Goal: Task Accomplishment & Management: Complete application form

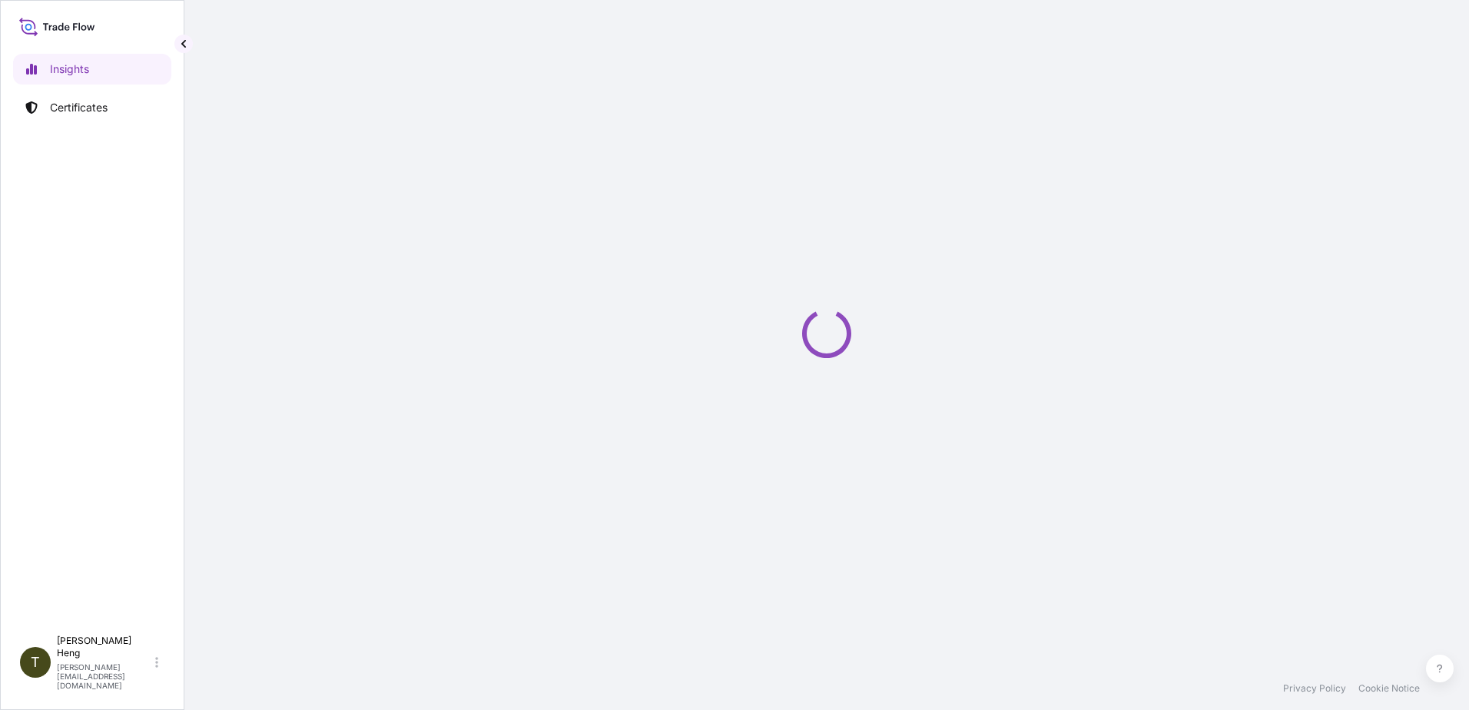
select select "2025"
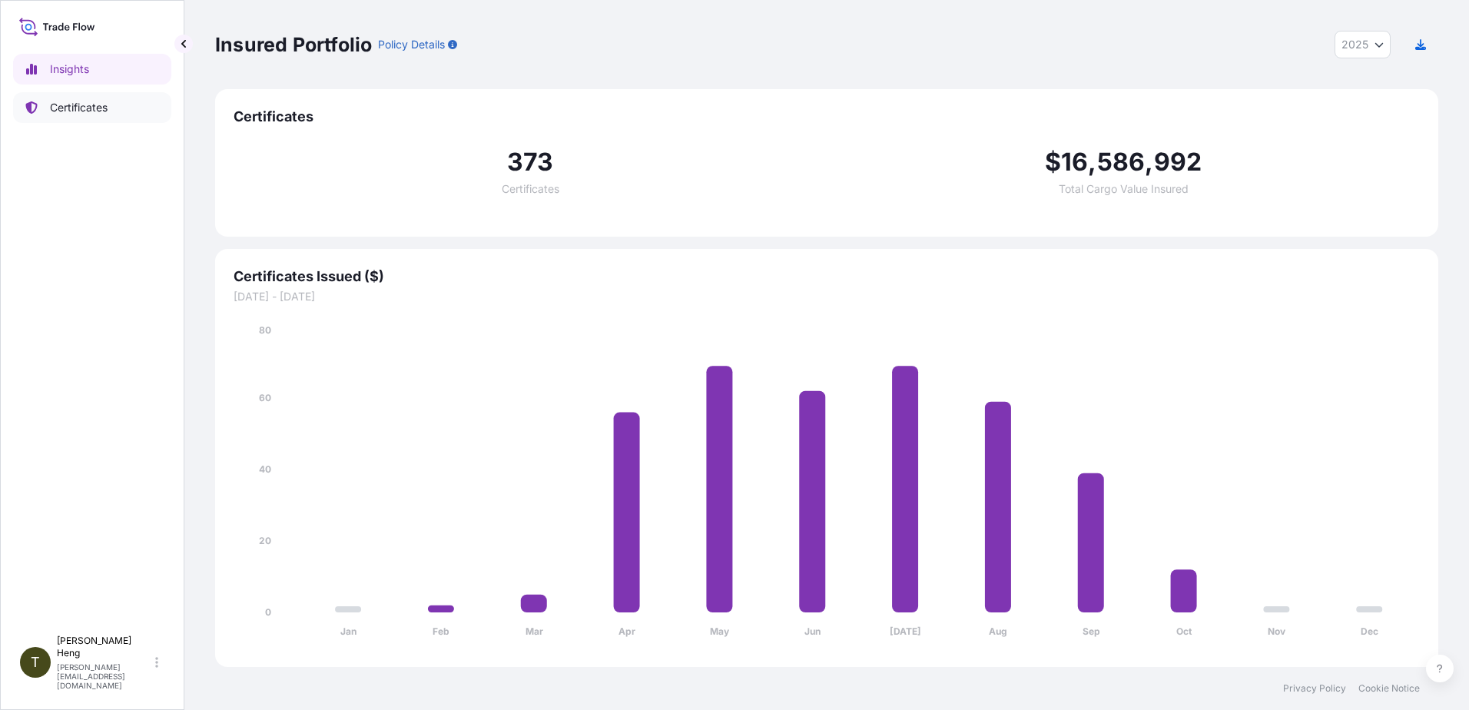
click at [65, 108] on p "Certificates" at bounding box center [79, 107] width 58 height 15
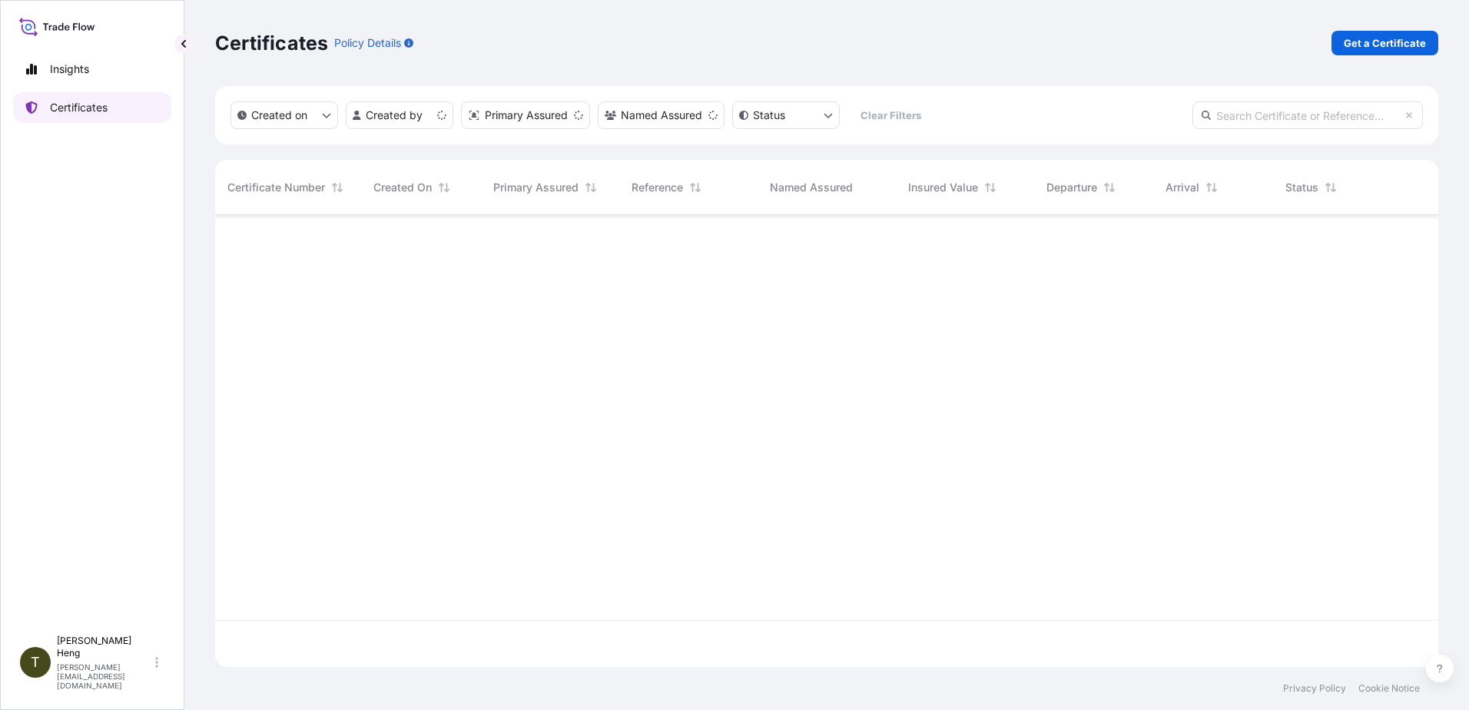
scroll to position [449, 1212]
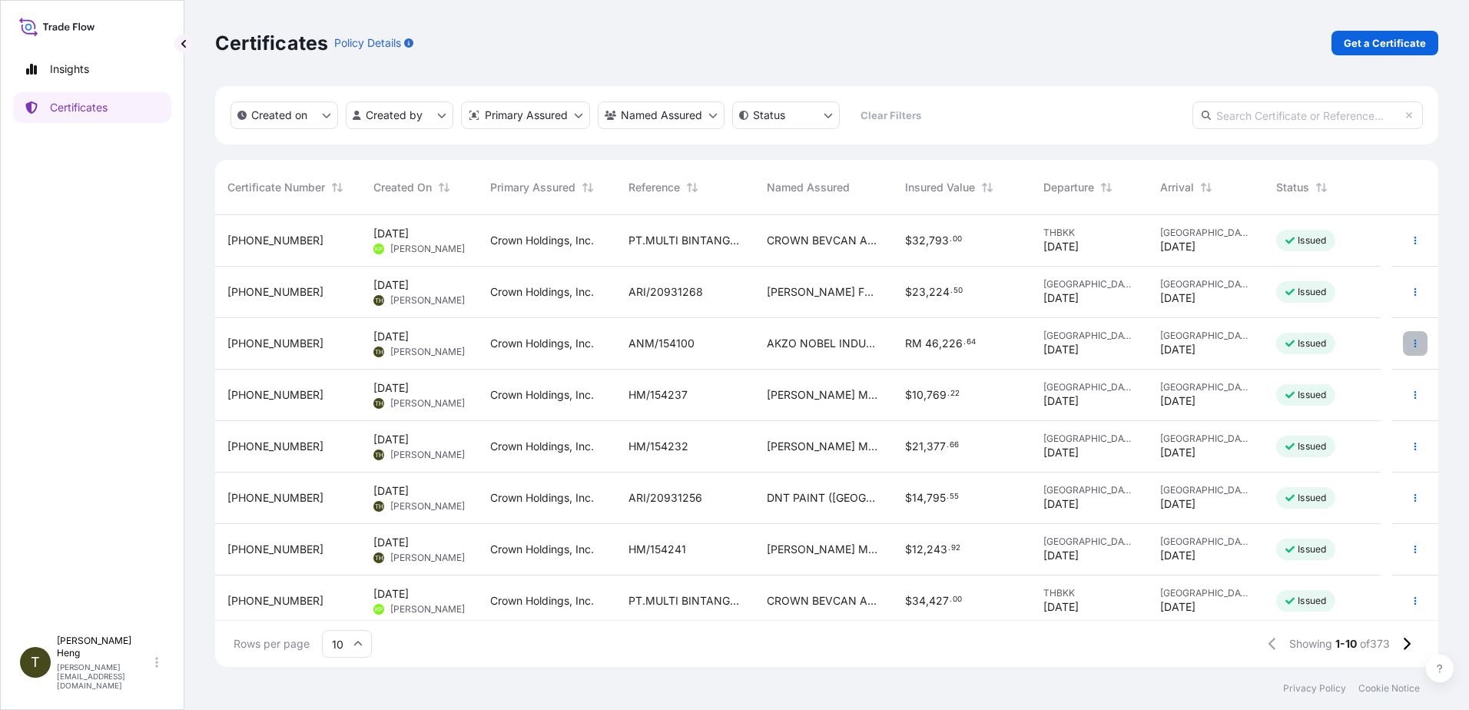
click at [1411, 342] on icon "button" at bounding box center [1415, 343] width 9 height 9
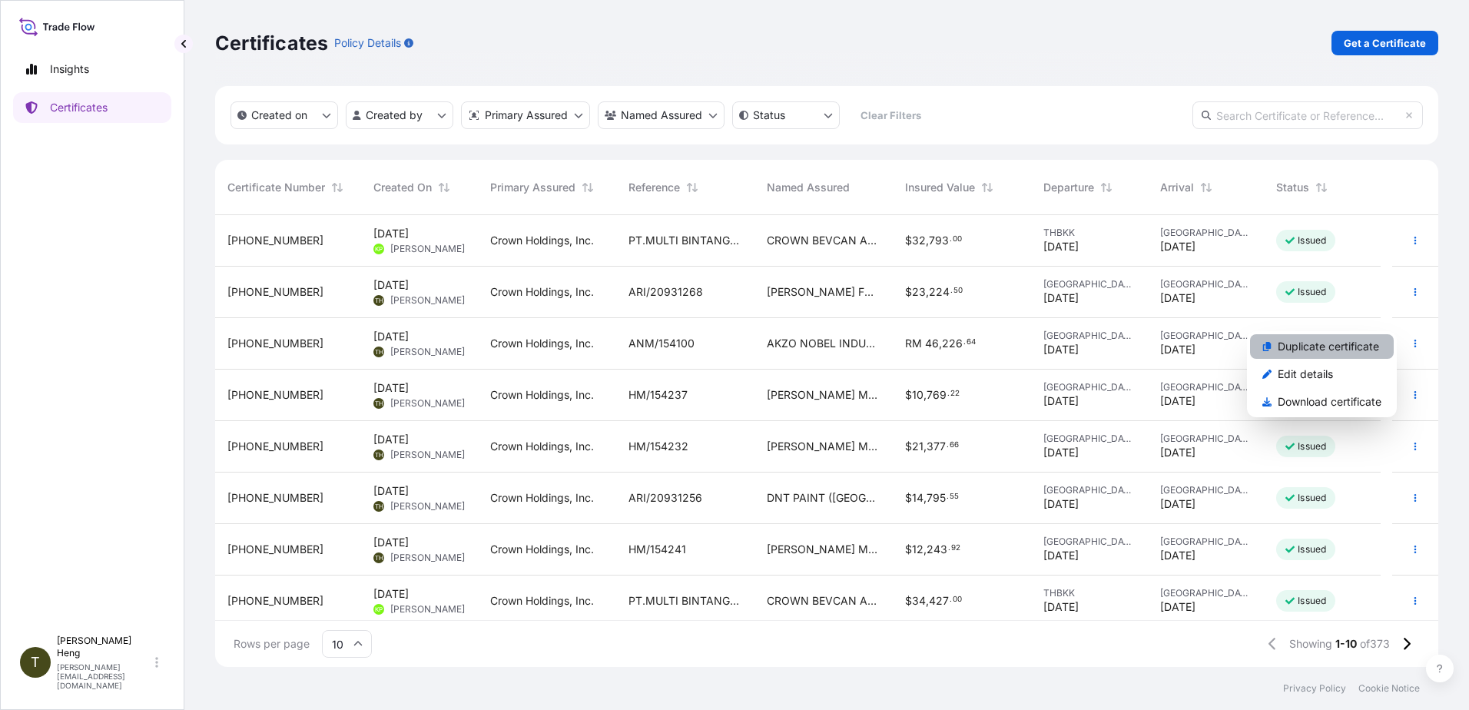
click at [1313, 340] on p "Duplicate certificate" at bounding box center [1328, 346] width 101 height 15
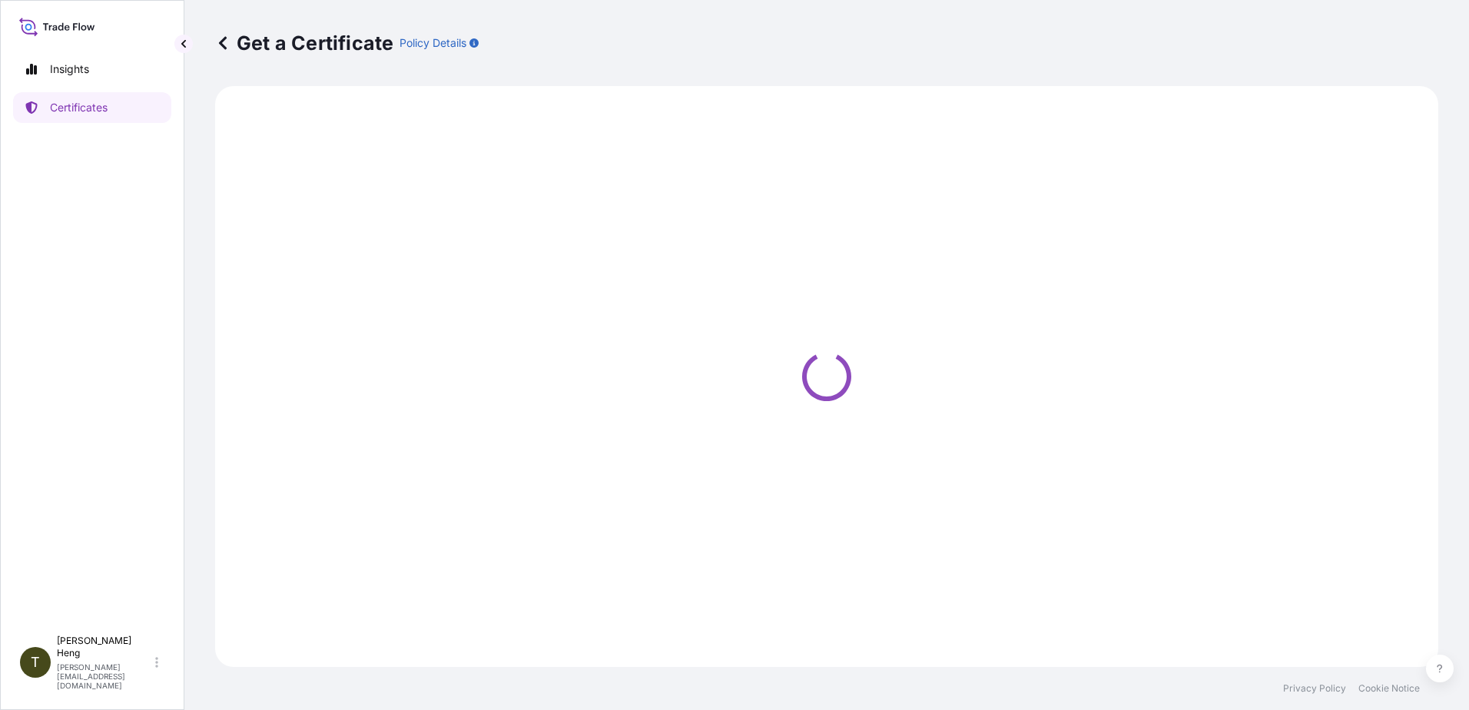
select select "Road"
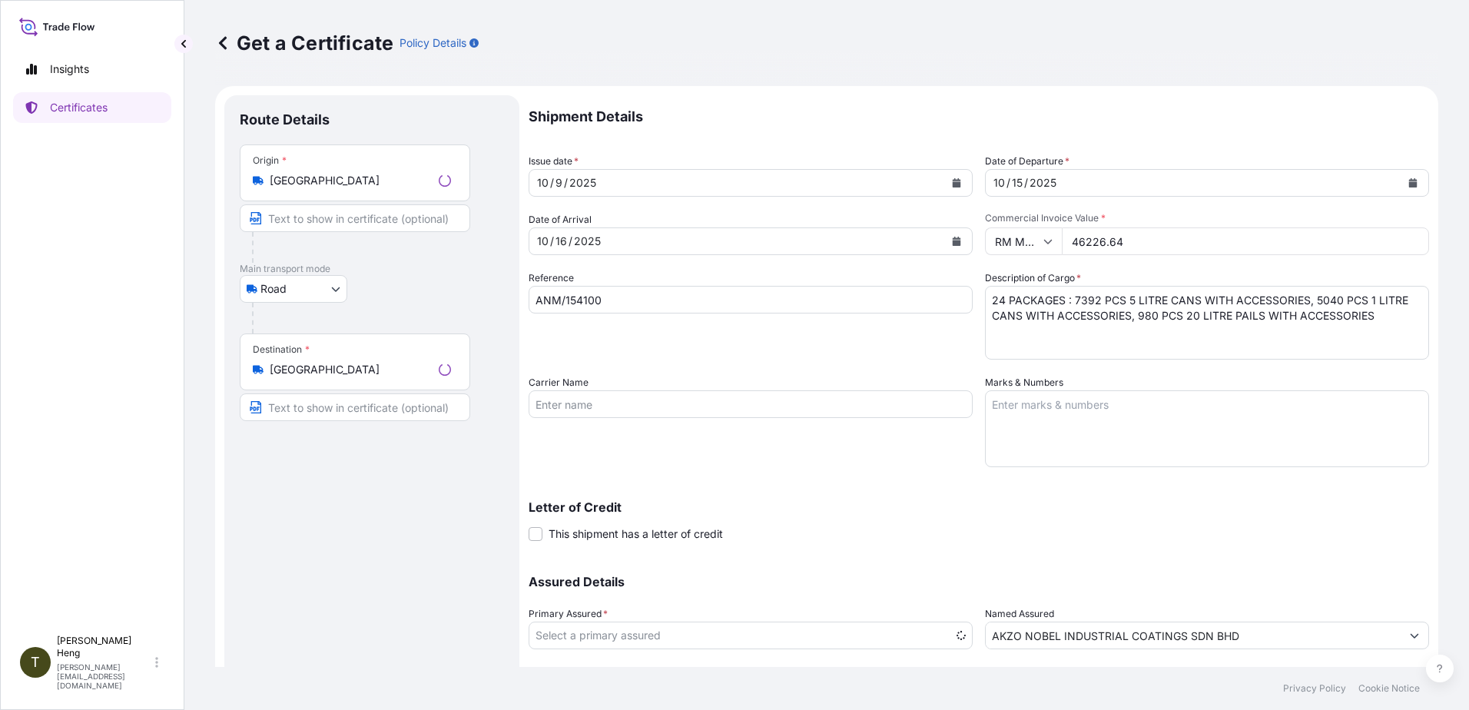
select select "31483"
click at [953, 184] on icon "Calendar" at bounding box center [957, 182] width 8 height 9
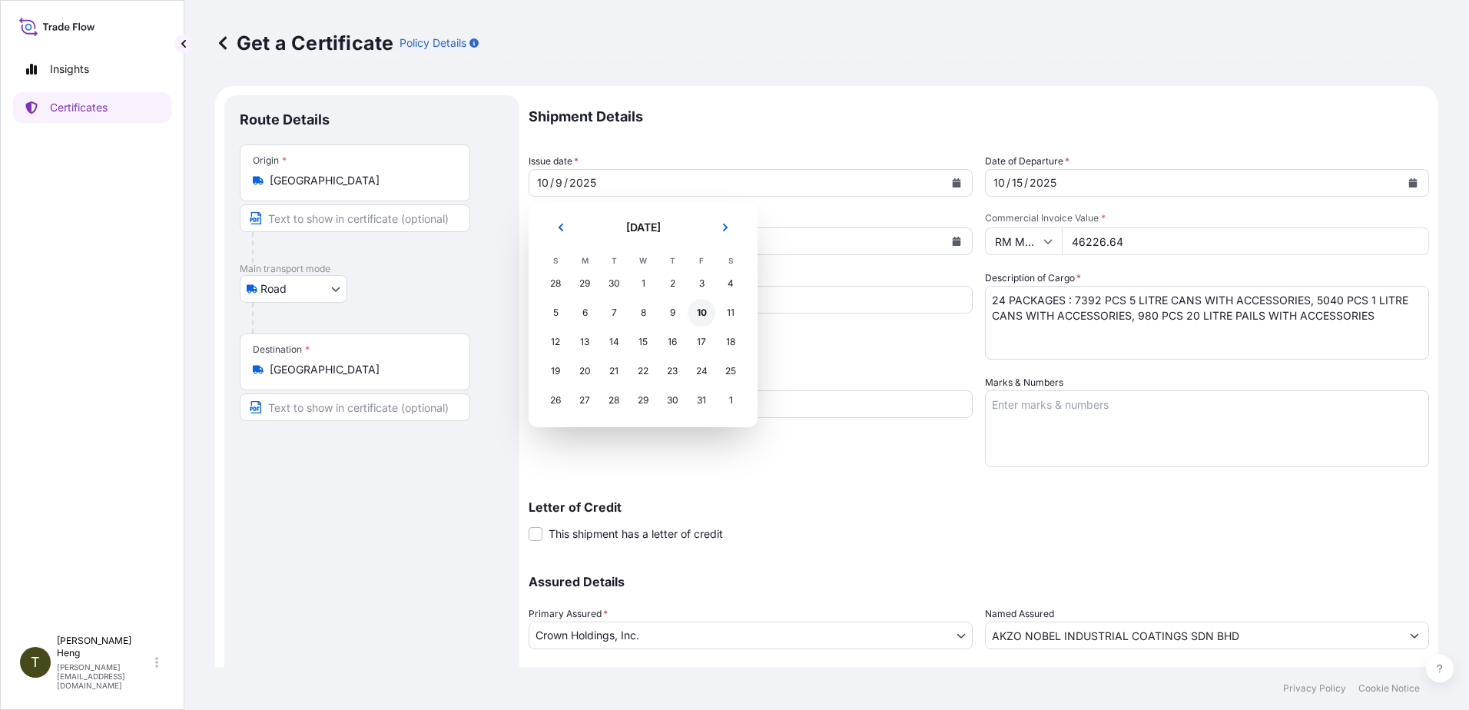
click at [697, 310] on div "10" at bounding box center [702, 313] width 28 height 28
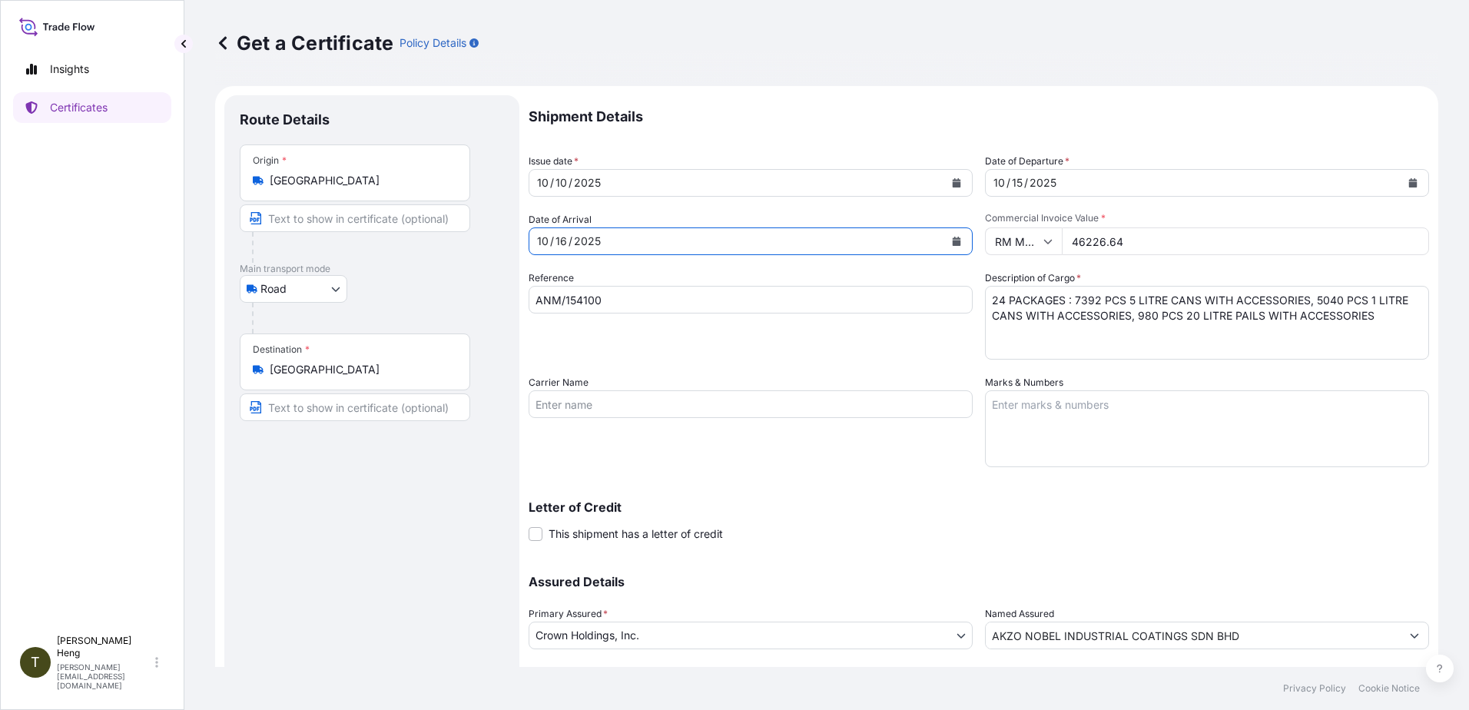
click at [953, 238] on icon "Calendar" at bounding box center [957, 241] width 8 height 9
click at [1409, 184] on icon "Calendar" at bounding box center [1413, 182] width 8 height 9
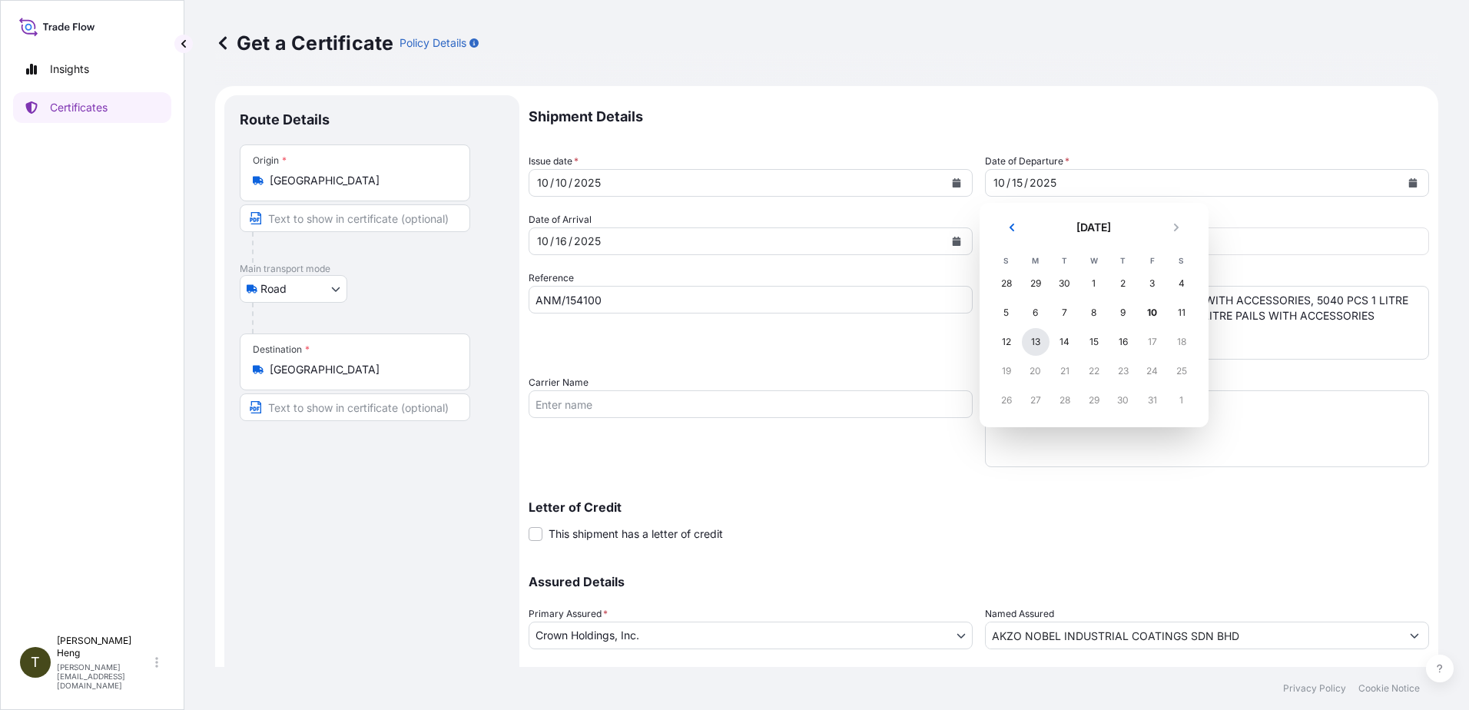
click at [1033, 337] on div "13" at bounding box center [1036, 342] width 28 height 28
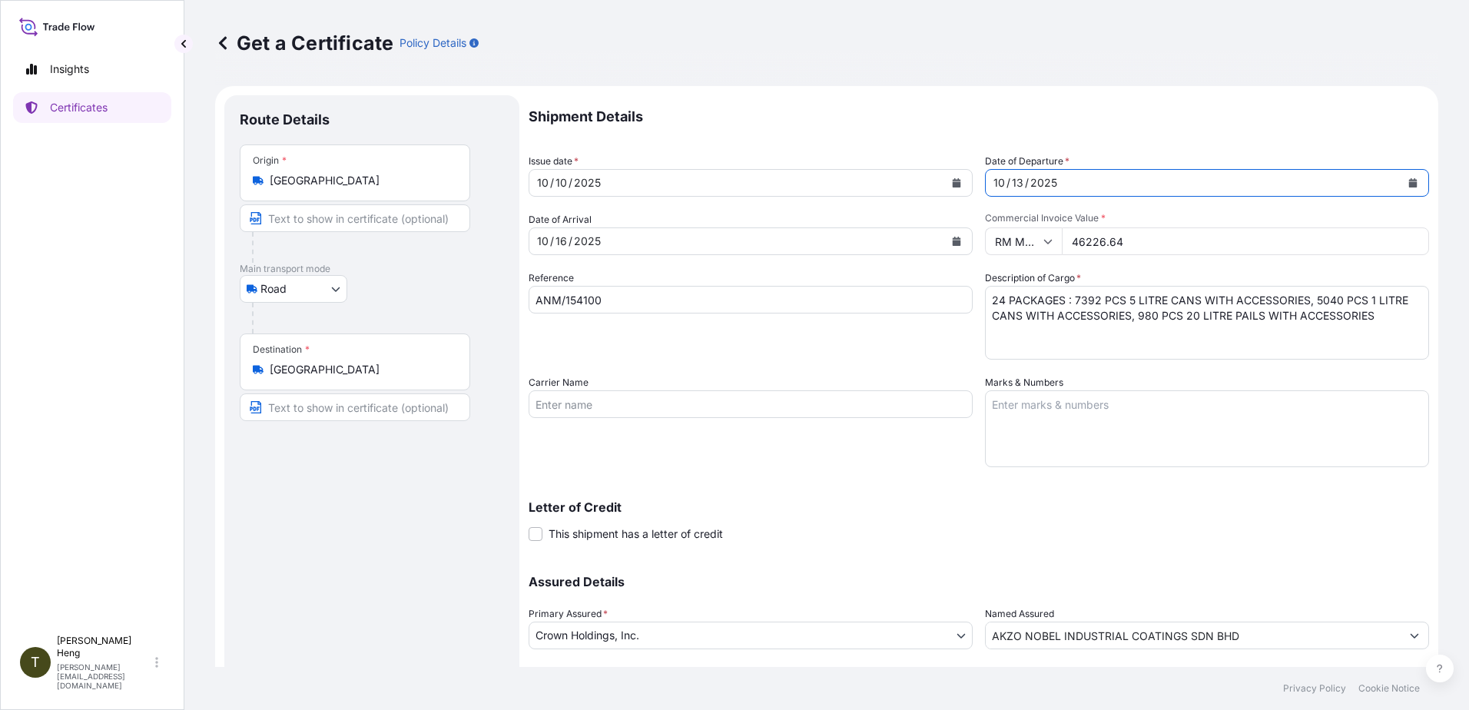
click at [954, 239] on icon "Calendar" at bounding box center [957, 241] width 8 height 9
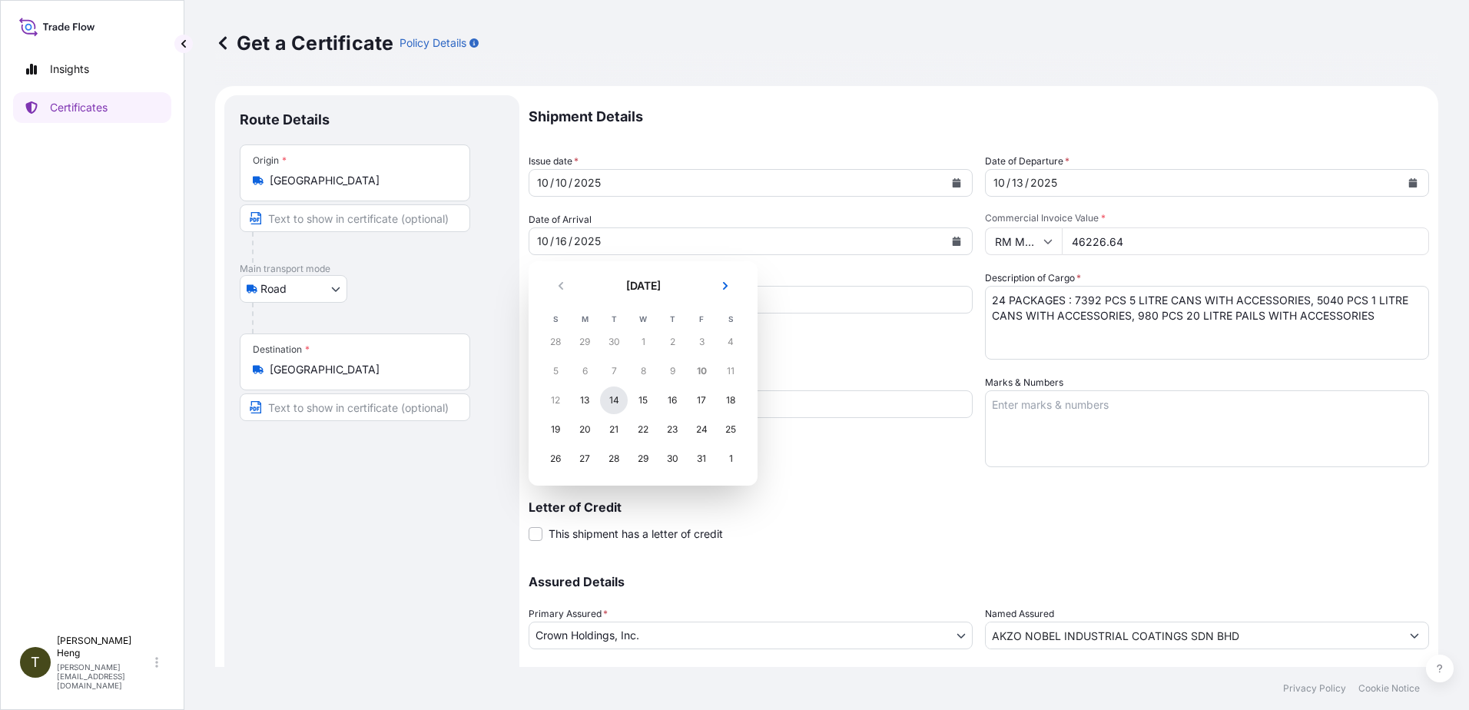
click at [611, 409] on div "14" at bounding box center [614, 401] width 28 height 28
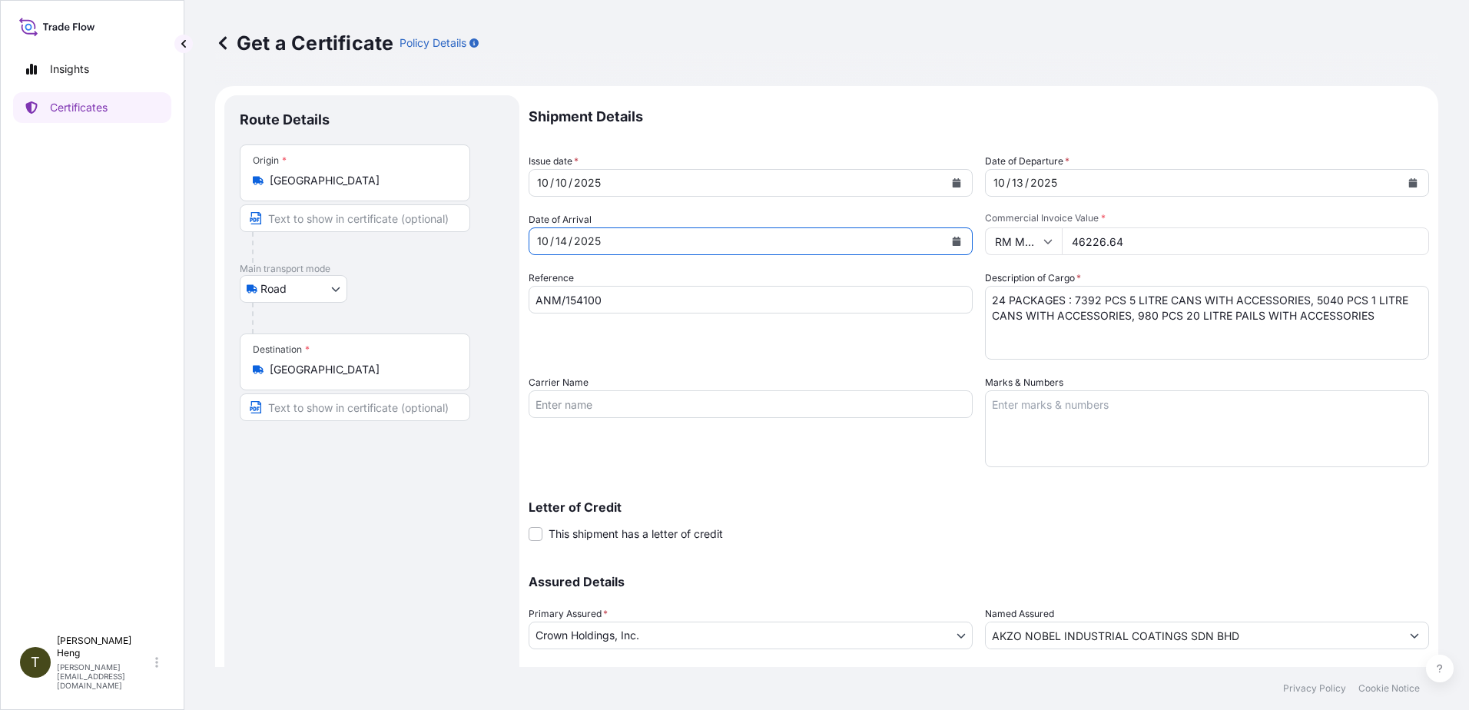
click at [639, 302] on input "ANM/154100" at bounding box center [751, 300] width 444 height 28
type input "ARI/20931279"
click at [1144, 245] on input "46226.64" at bounding box center [1245, 241] width 367 height 28
click at [1065, 243] on input "46226.64" at bounding box center [1245, 241] width 367 height 28
type input "117568.00"
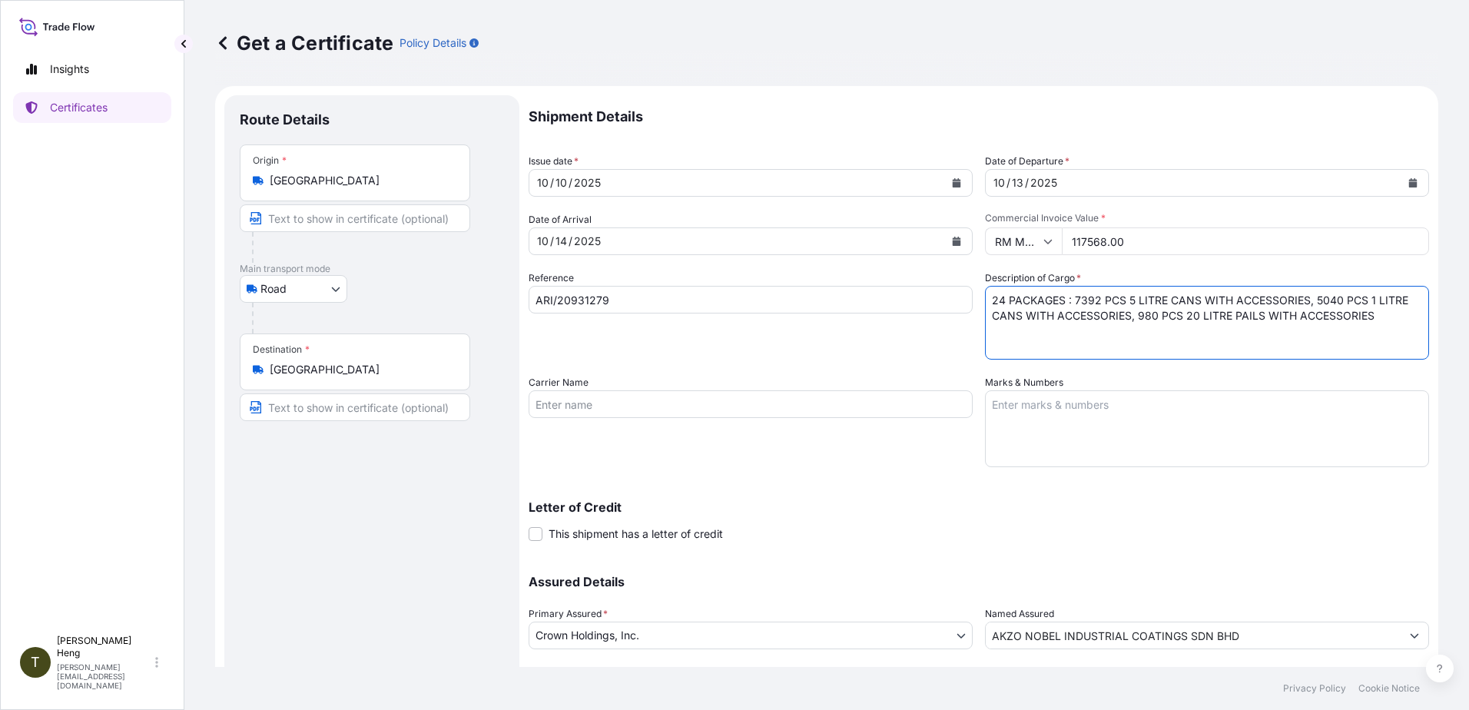
click at [986, 307] on textarea "24 PACKAGES : 7392 PCS 5 LITRE CANS WITH ACCESSORIES, 5040 PCS 1 LITRE CANS WIT…" at bounding box center [1207, 323] width 444 height 74
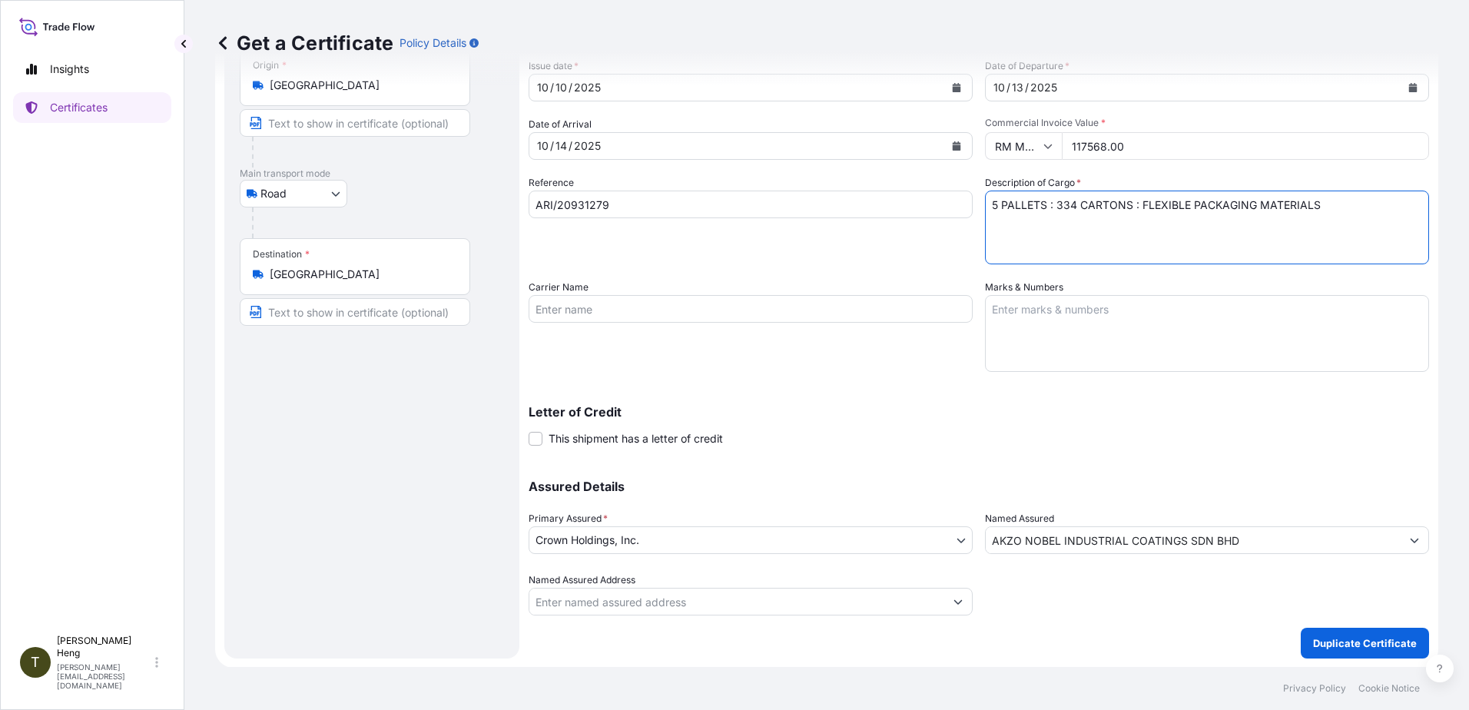
scroll to position [96, 0]
type textarea "5 PALLETS : 334 CARTONS : FLEXIBLE PACKAGING MATERIALS"
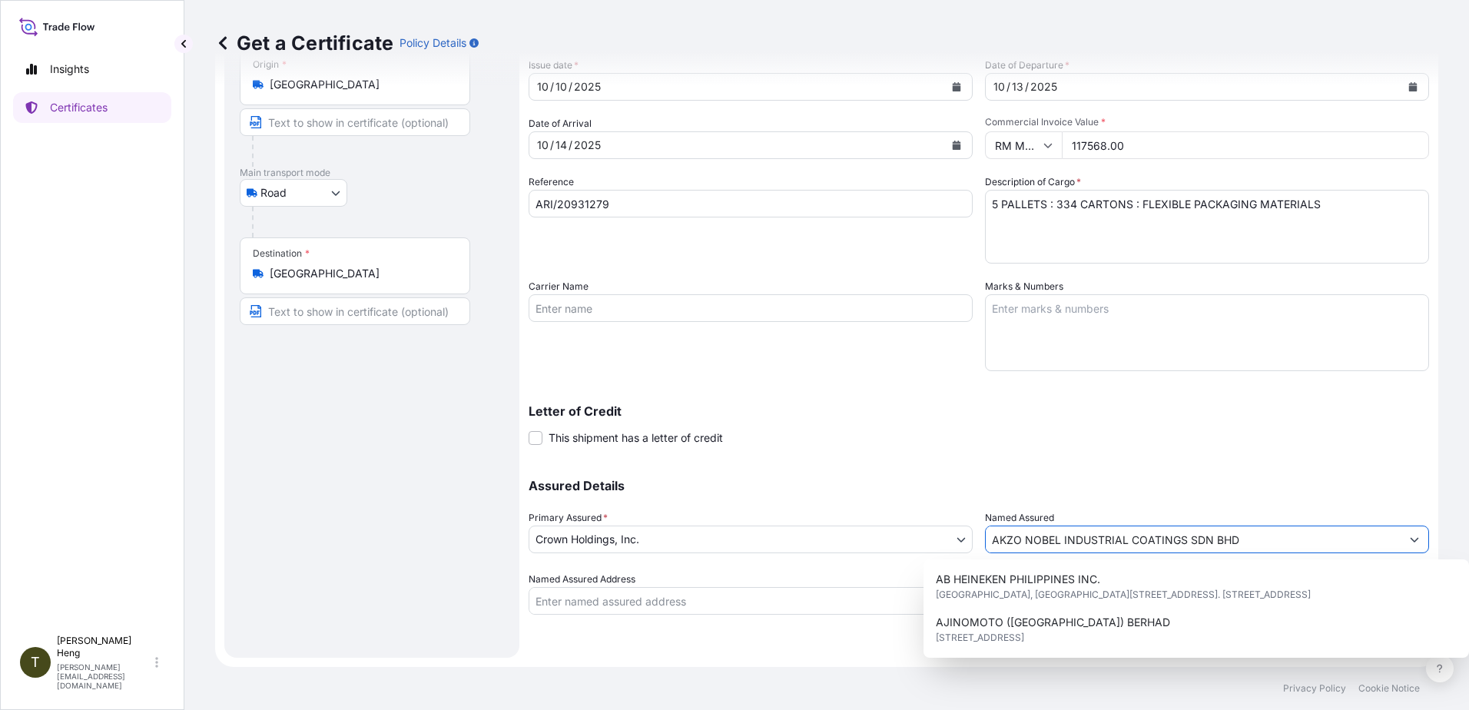
click at [1285, 546] on input "AKZO NOBEL INDUSTRIAL COATINGS SDN BHD" at bounding box center [1193, 540] width 415 height 28
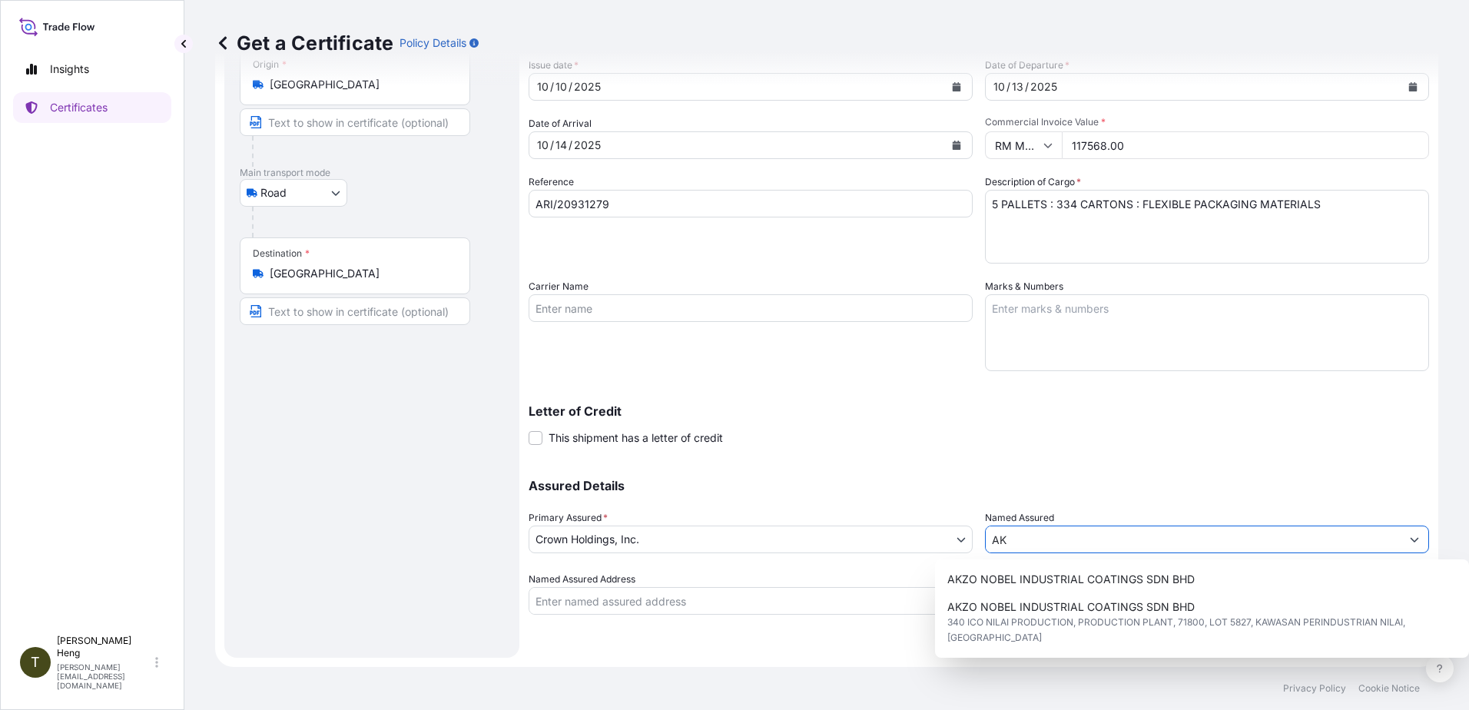
type input "A"
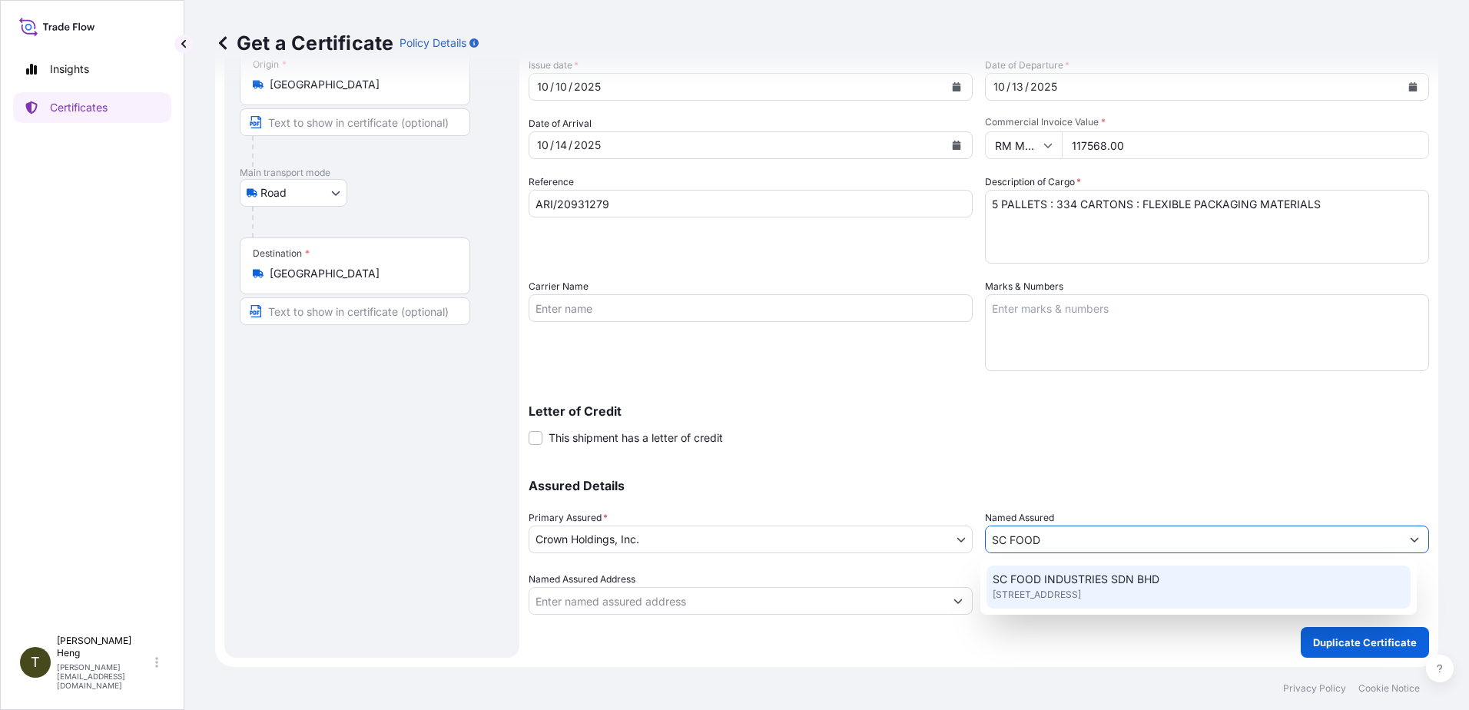
click at [1092, 586] on span "SC FOOD INDUSTRIES SDN BHD" at bounding box center [1076, 579] width 167 height 15
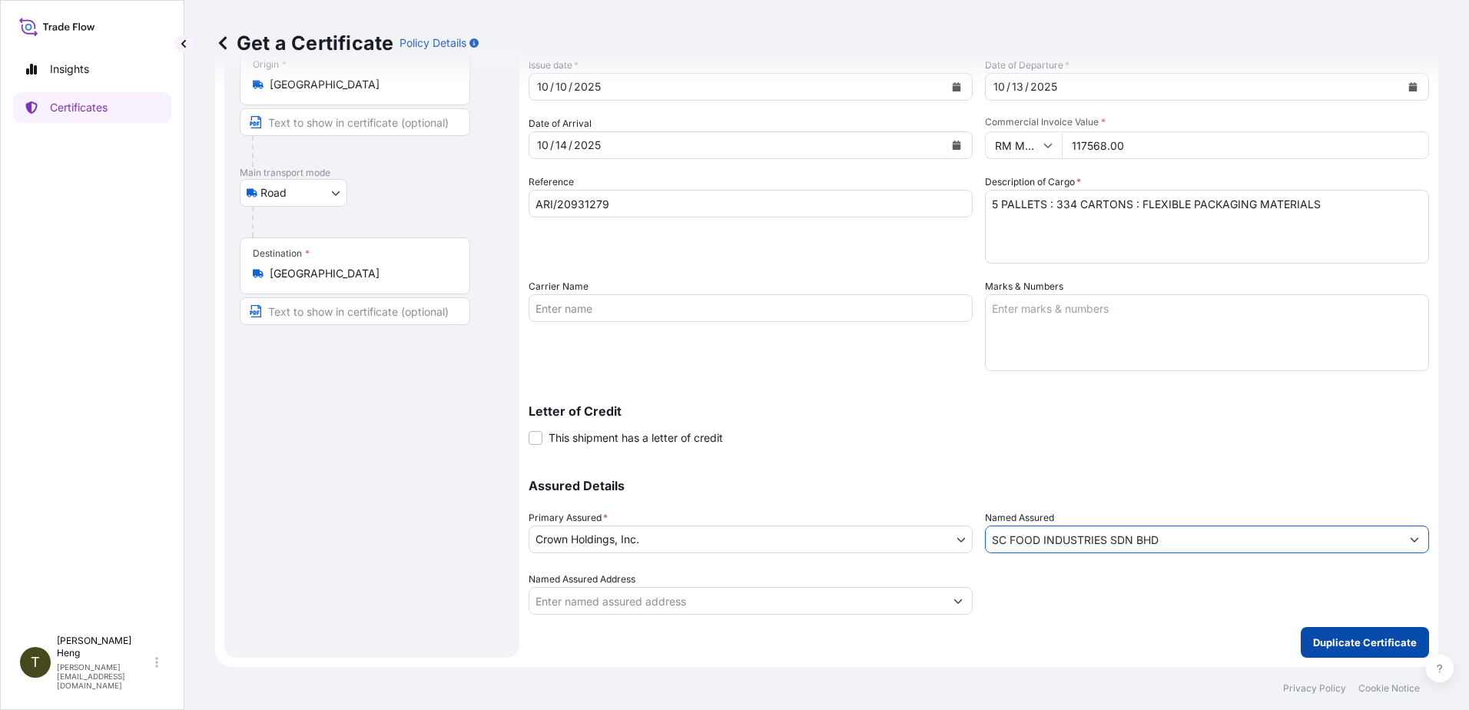
type input "SC FOOD INDUSTRIES SDN BHD"
click at [1334, 642] on p "Duplicate Certificate" at bounding box center [1365, 642] width 104 height 15
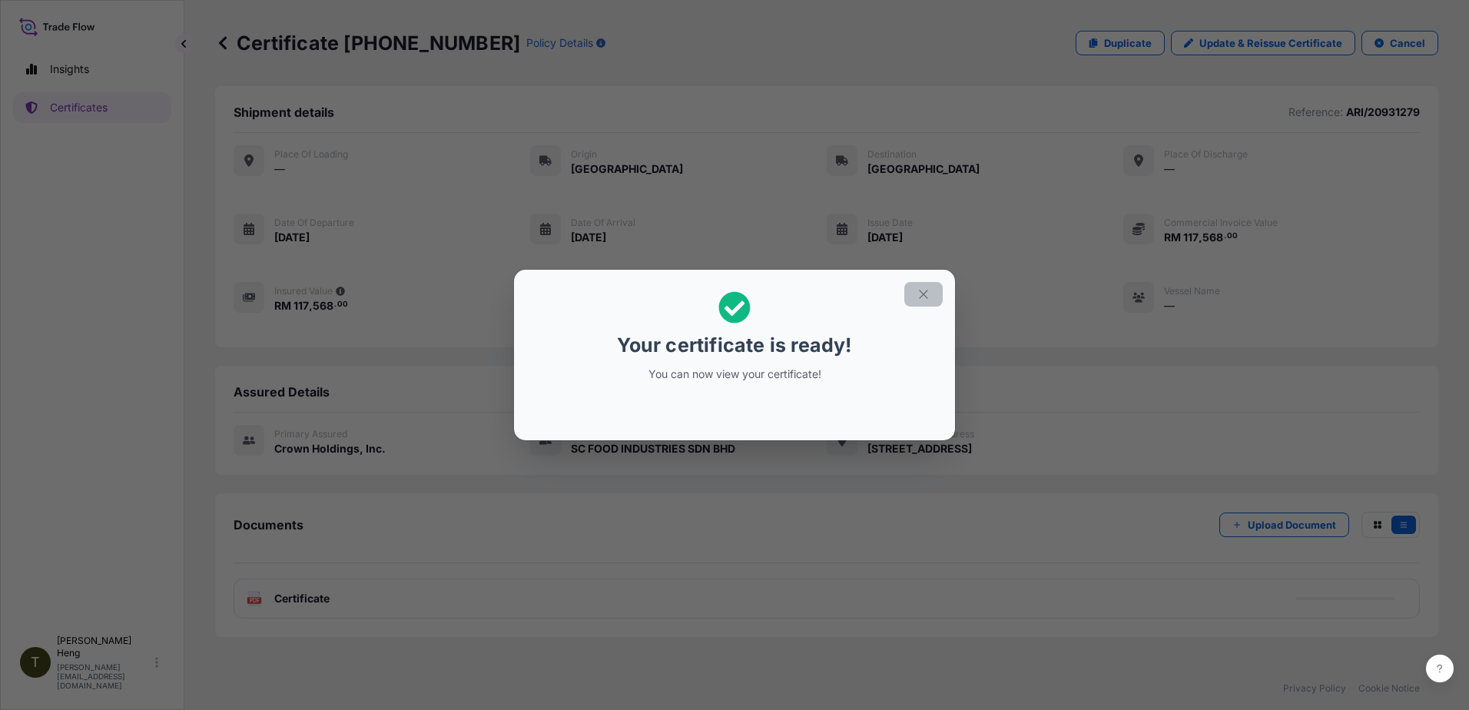
click at [925, 296] on icon "button" at bounding box center [924, 294] width 14 height 14
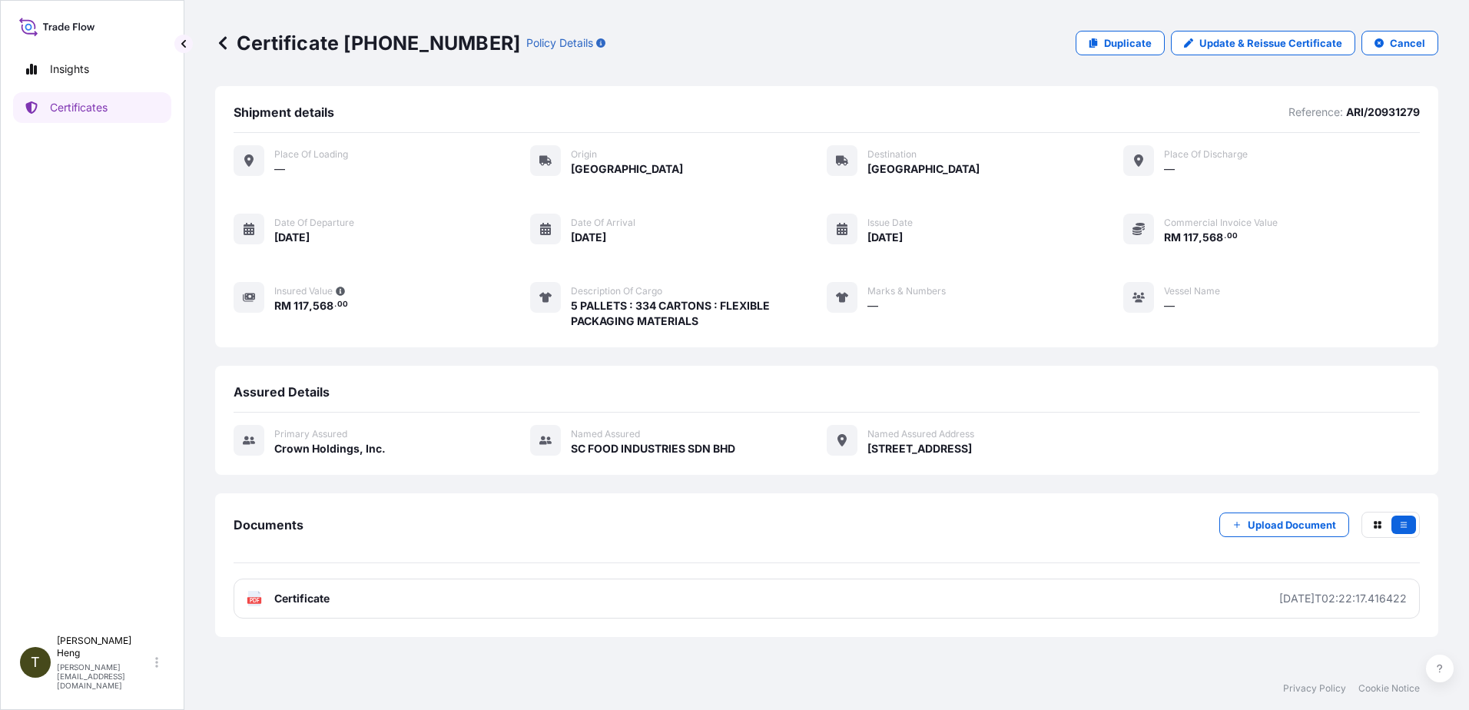
click at [249, 599] on rect at bounding box center [254, 600] width 14 height 6
